Goal: Task Accomplishment & Management: Manage account settings

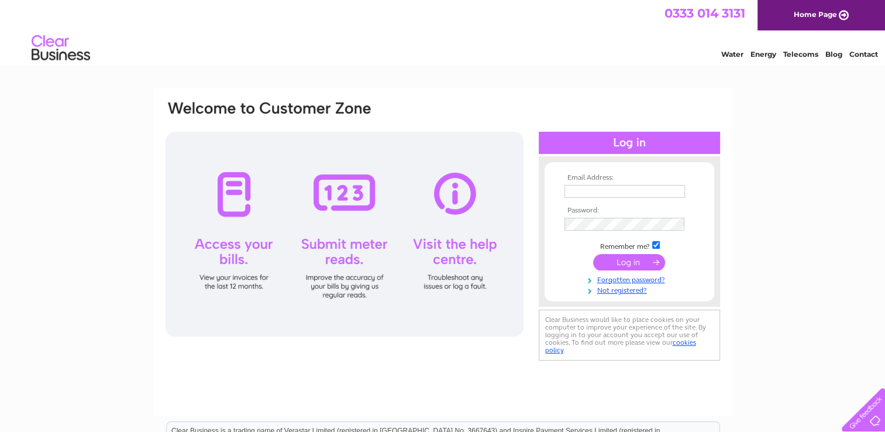
type input "claire.mccready@outlook.com"
click at [636, 263] on input "submit" at bounding box center [629, 262] width 72 height 16
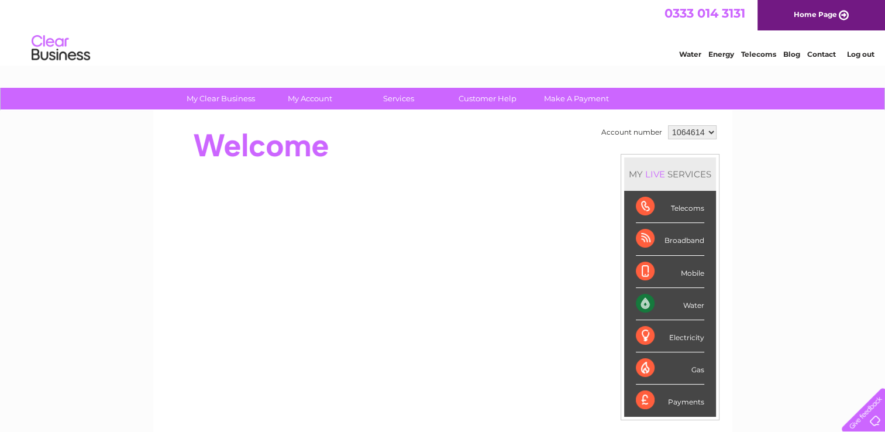
click at [700, 302] on div "Water" at bounding box center [670, 304] width 68 height 32
click at [694, 307] on div "Water" at bounding box center [670, 304] width 68 height 32
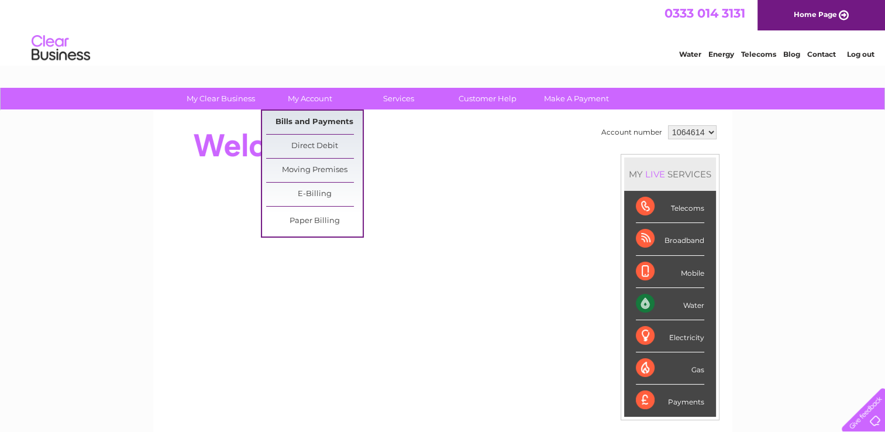
click at [306, 120] on link "Bills and Payments" at bounding box center [314, 122] width 97 height 23
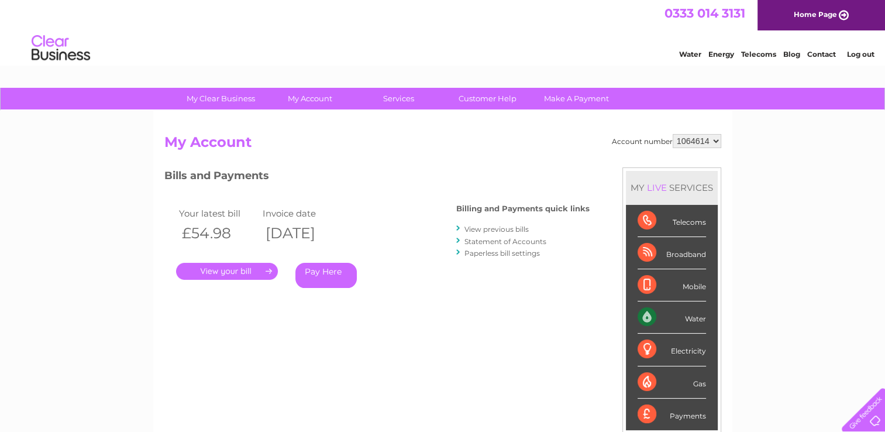
click at [226, 274] on link "." at bounding box center [227, 271] width 102 height 17
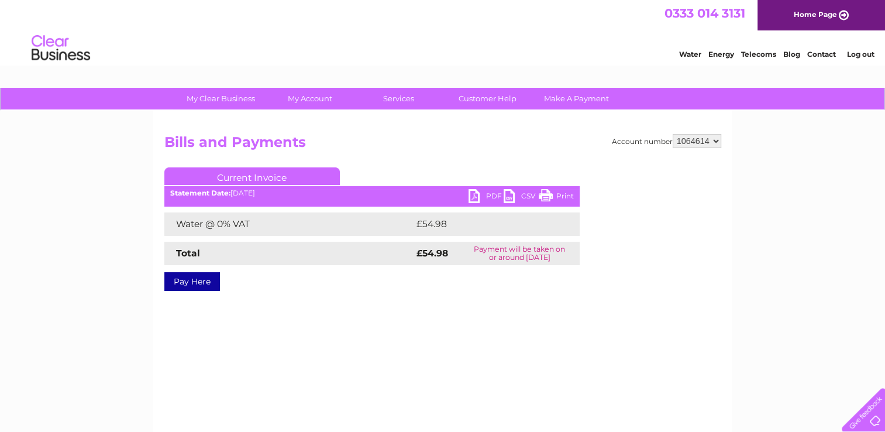
click at [561, 193] on link "Print" at bounding box center [556, 197] width 35 height 17
click at [859, 53] on link "Log out" at bounding box center [859, 54] width 27 height 9
